Goal: Task Accomplishment & Management: Manage account settings

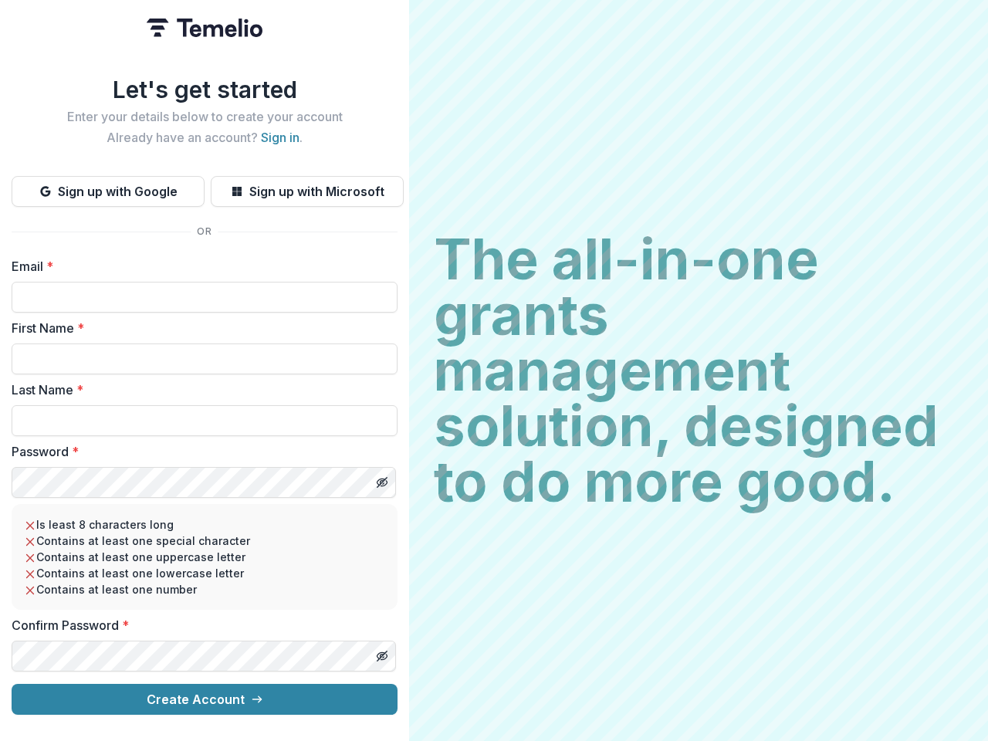
click at [494, 370] on h2 "The all-in-one grants management solution, designed to do more good." at bounding box center [698, 370] width 529 height 278
click at [108, 185] on button "Sign up with Google" at bounding box center [108, 191] width 193 height 31
click at [306, 185] on button "Sign up with Microsoft" at bounding box center [307, 191] width 193 height 31
click at [381, 478] on line "Toggle password visibility" at bounding box center [381, 482] width 9 height 9
